Goal: Task Accomplishment & Management: Use online tool/utility

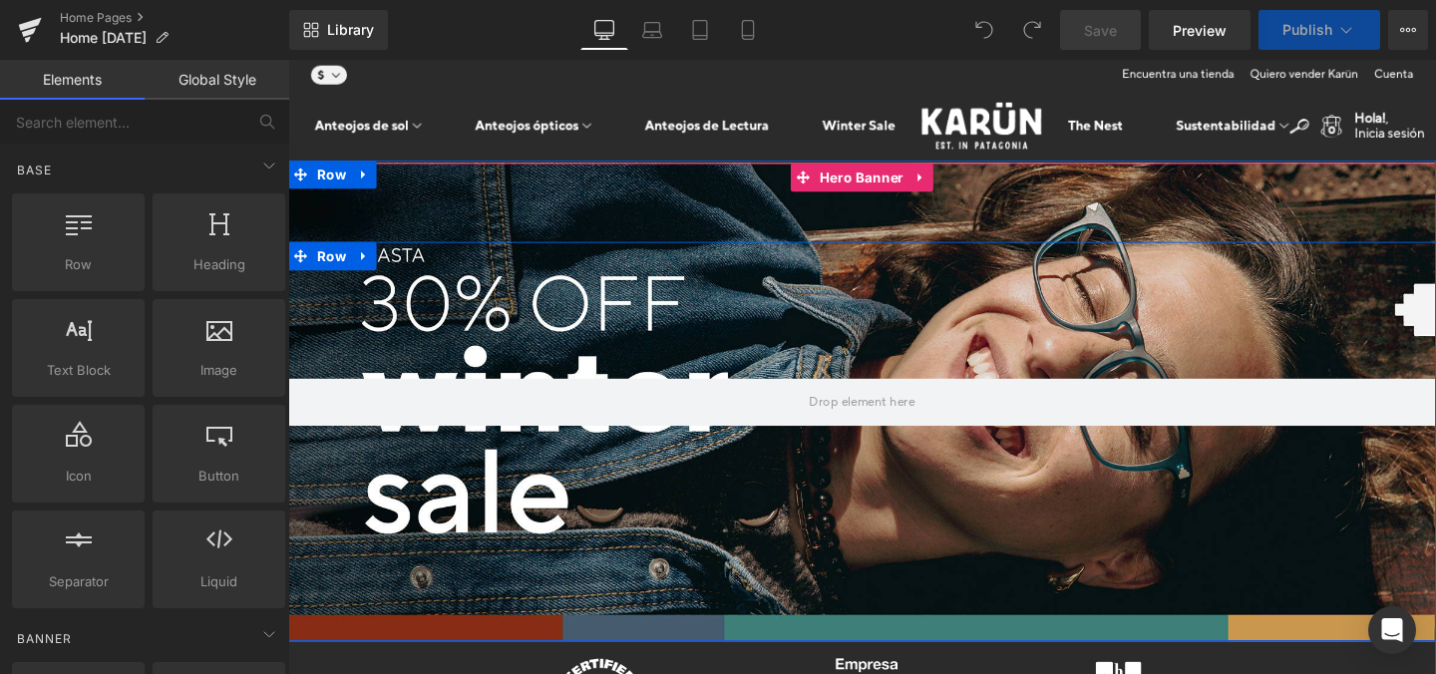
click at [835, 222] on div at bounding box center [891, 419] width 1206 height 502
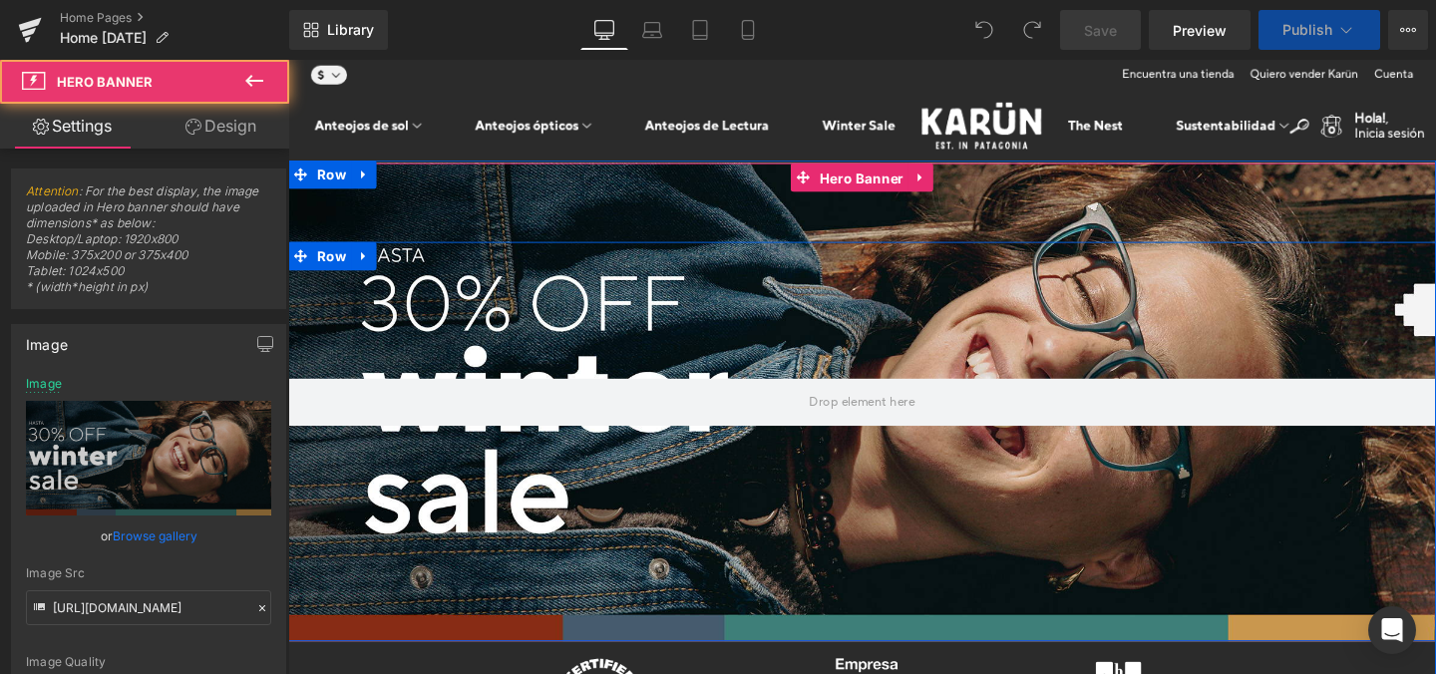
click at [871, 180] on span "Hero Banner" at bounding box center [891, 184] width 98 height 30
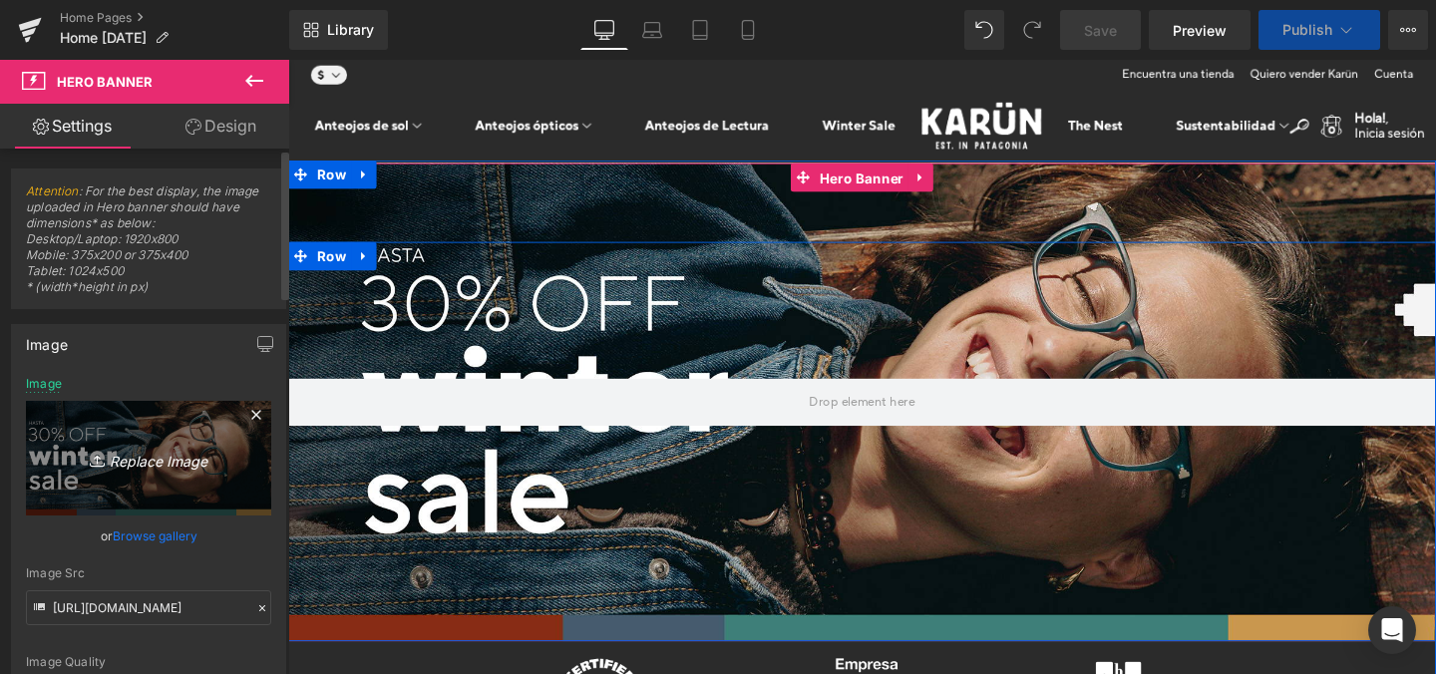
click at [139, 458] on icon "Replace Image" at bounding box center [149, 458] width 160 height 25
